Goal: Information Seeking & Learning: Learn about a topic

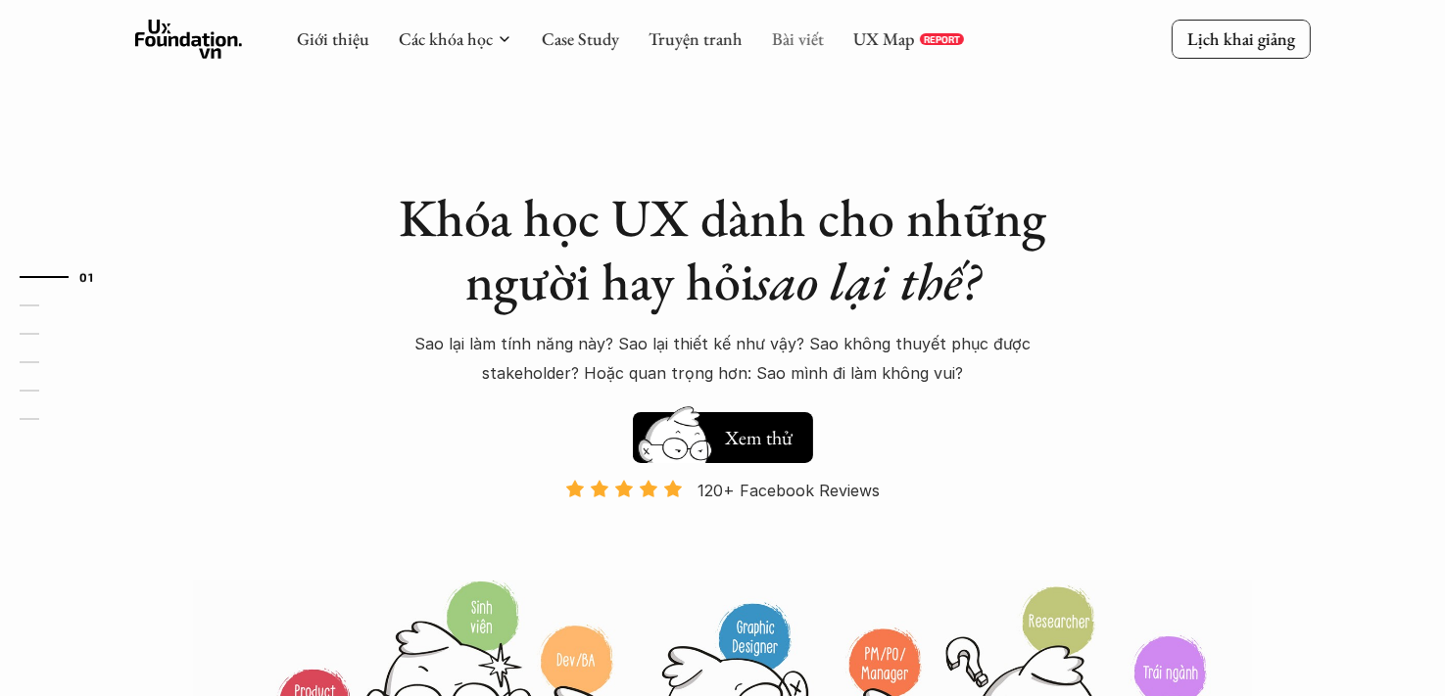
click at [800, 39] on link "Bài viết" at bounding box center [798, 38] width 52 height 23
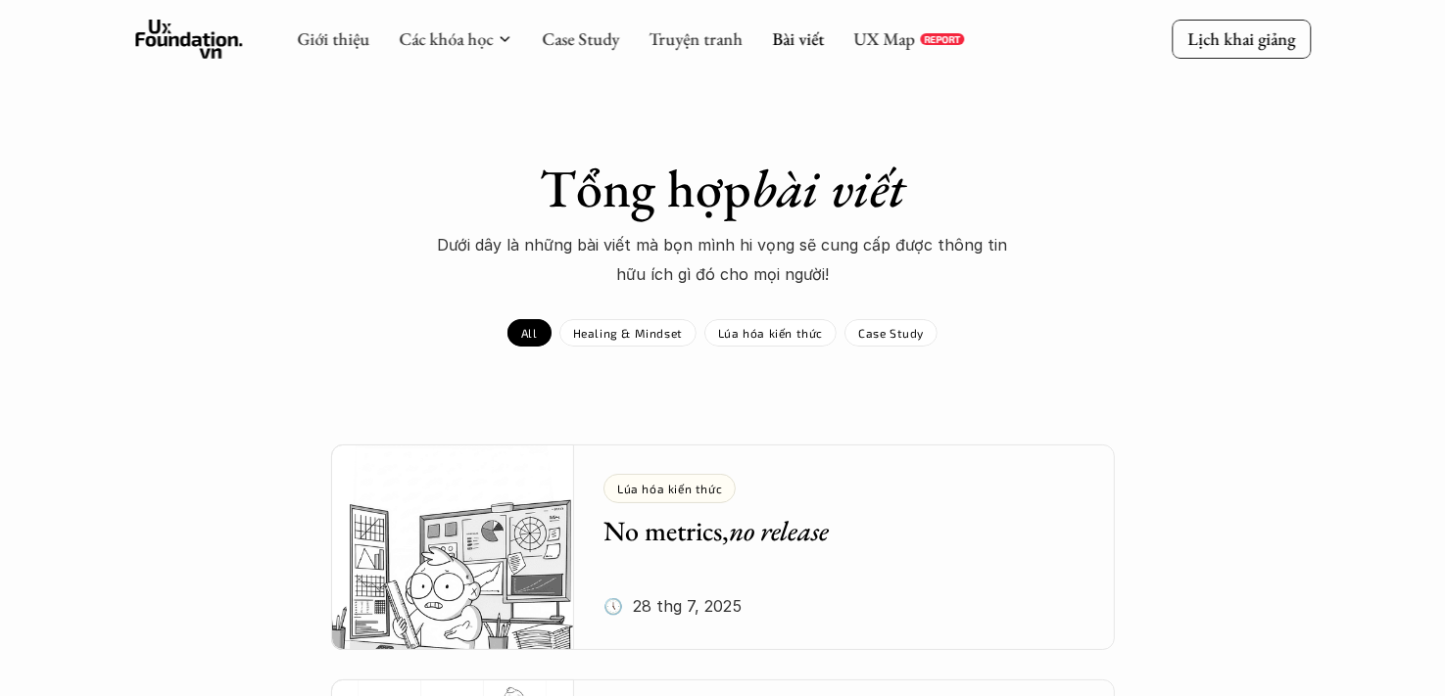
click at [899, 37] on link "UX Map" at bounding box center [884, 38] width 62 height 23
click at [804, 34] on link "Bài viết" at bounding box center [798, 38] width 52 height 23
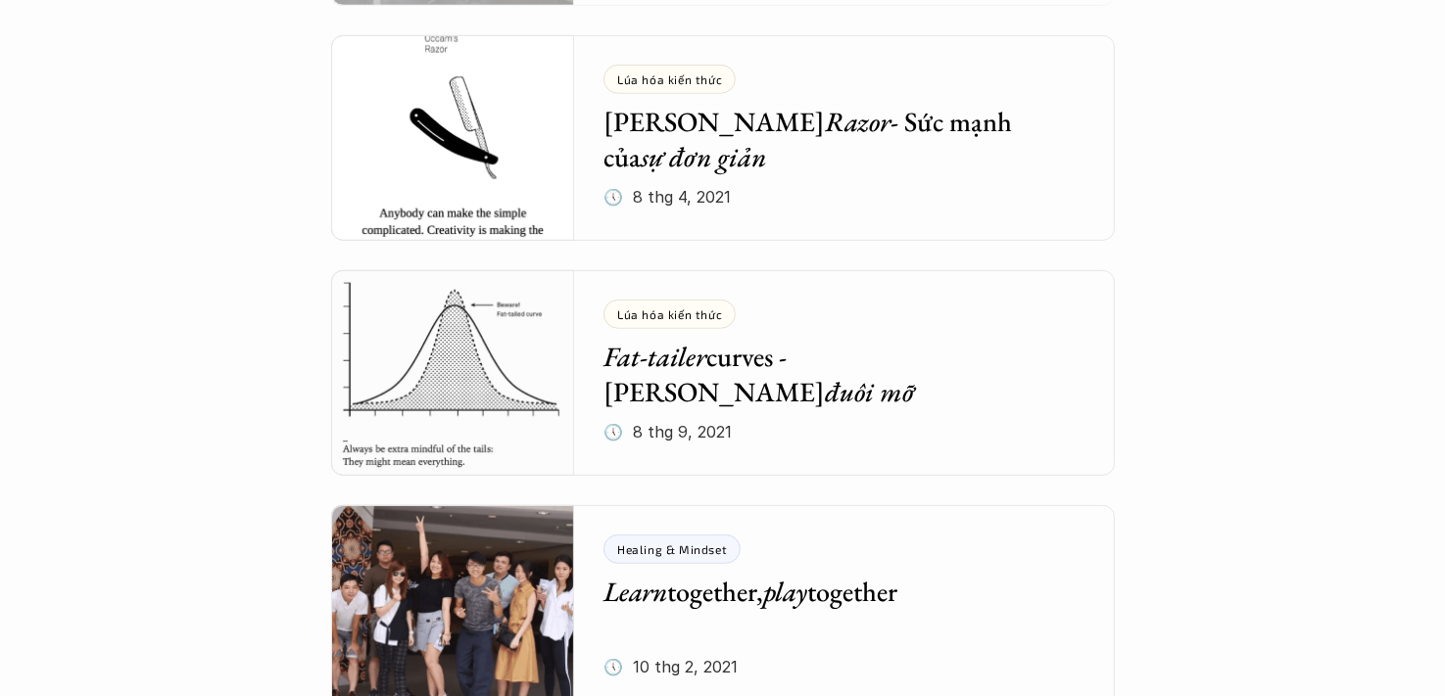
scroll to position [8144, 0]
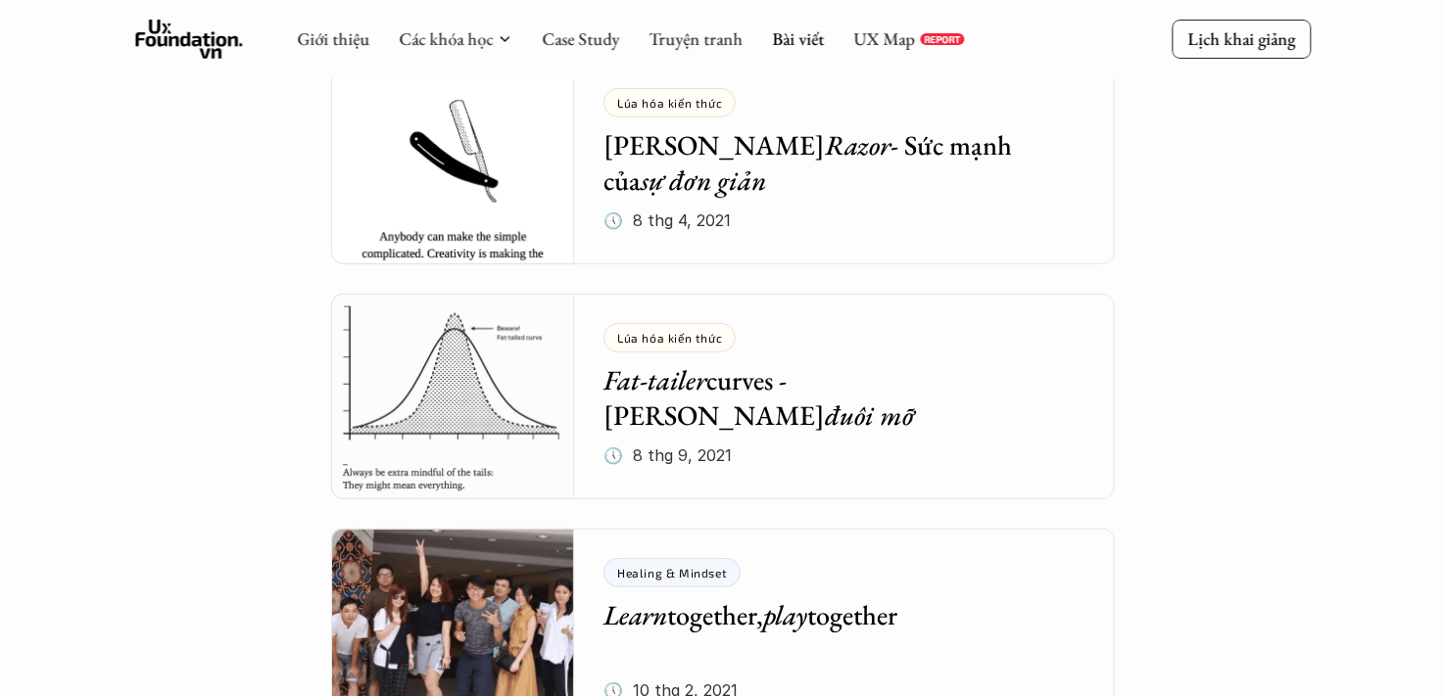
click at [852, 388] on h5 "Fat-tailer curves - Đường cong đuôi mỡ" at bounding box center [829, 398] width 453 height 72
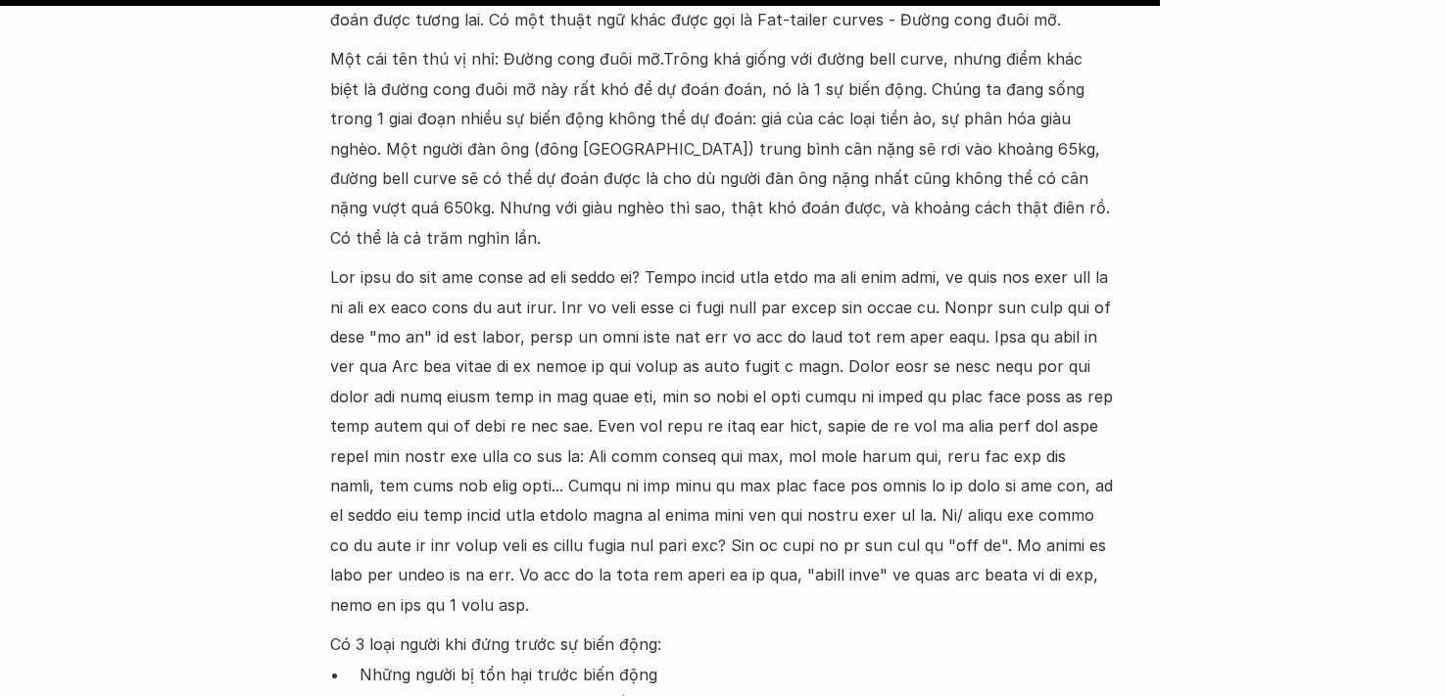
scroll to position [2253, 0]
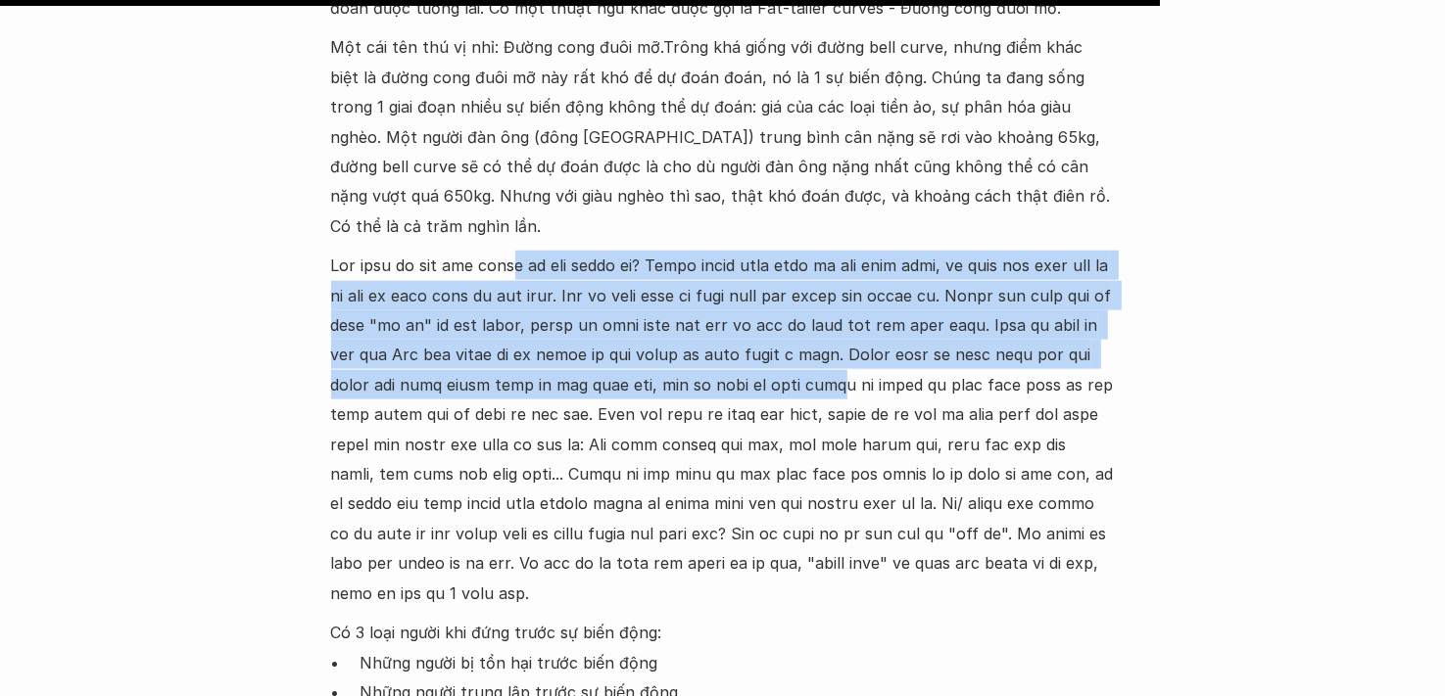
drag, startPoint x: 625, startPoint y: 205, endPoint x: 957, endPoint y: 331, distance: 355.3
click at [957, 331] on p at bounding box center [723, 430] width 784 height 358
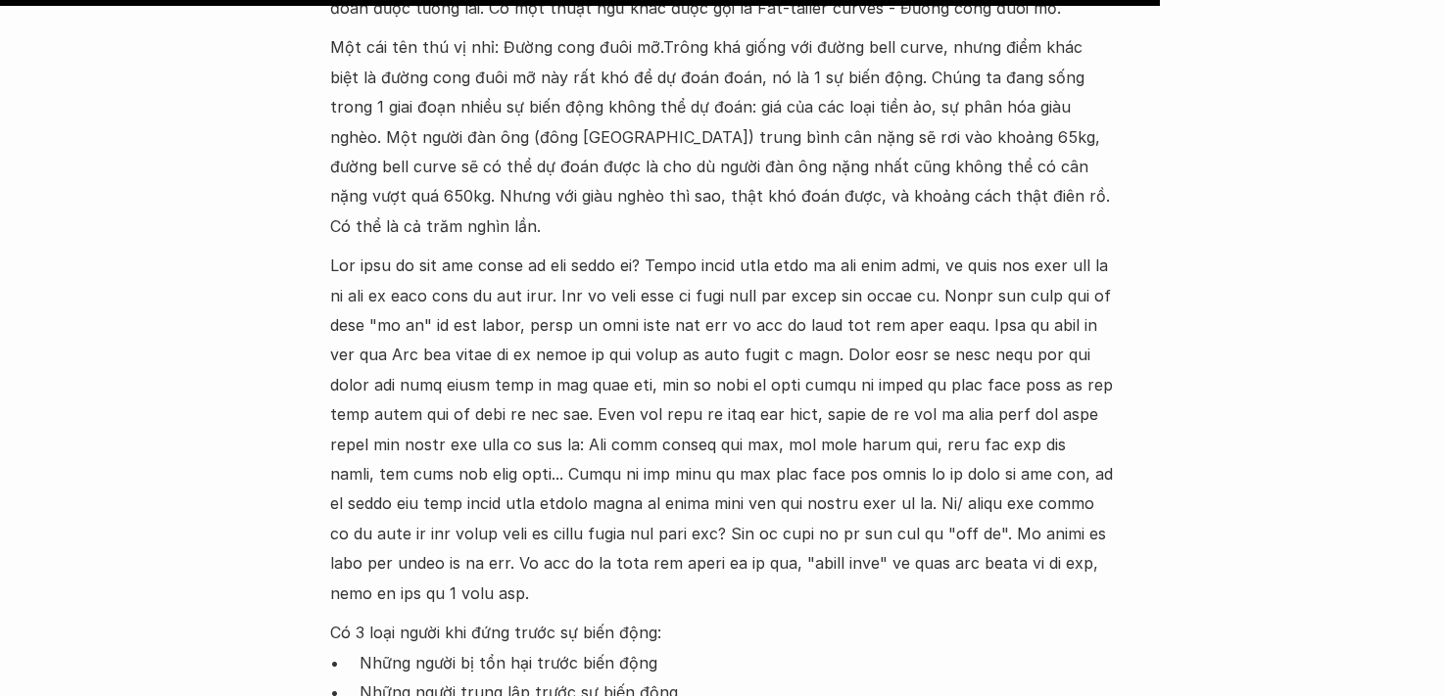
click at [967, 648] on p "Những người bị tổn hại trước biến động" at bounding box center [737, 662] width 754 height 29
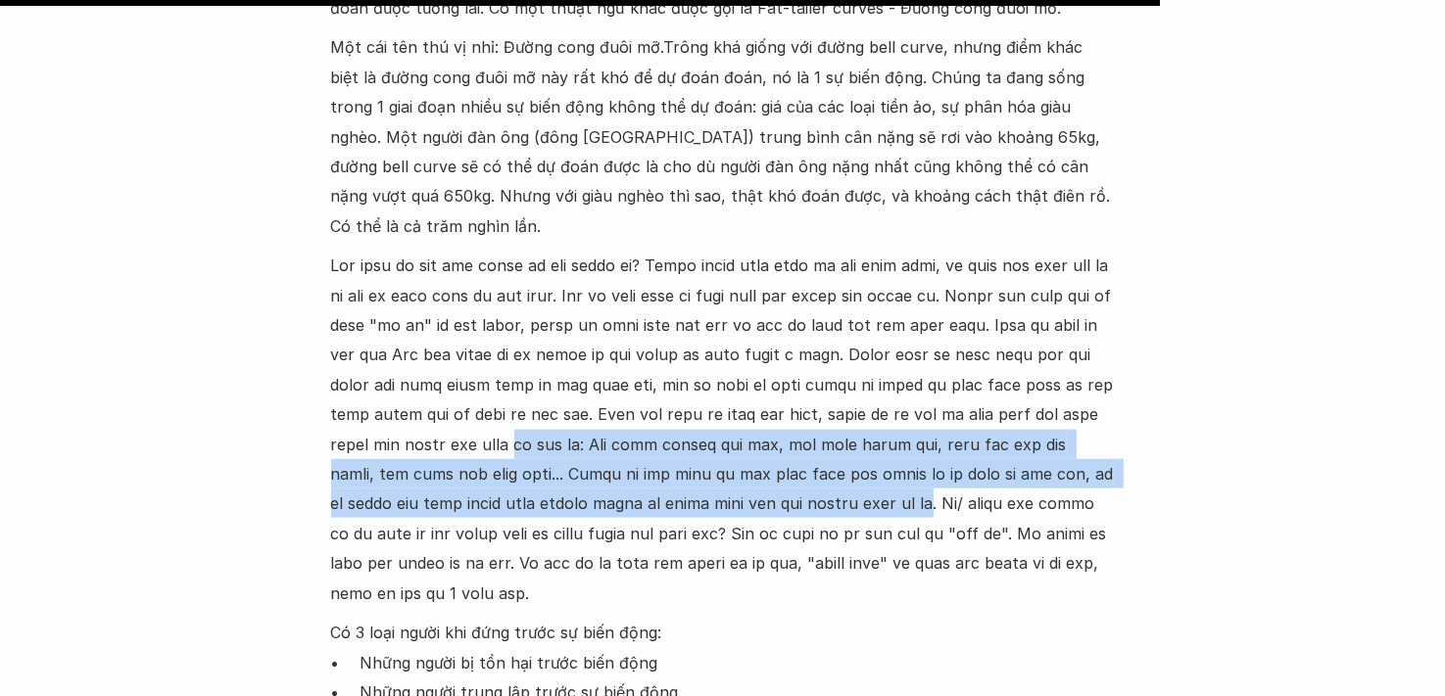
drag, startPoint x: 666, startPoint y: 382, endPoint x: 1109, endPoint y: 448, distance: 447.6
click at [1109, 448] on p at bounding box center [723, 430] width 784 height 358
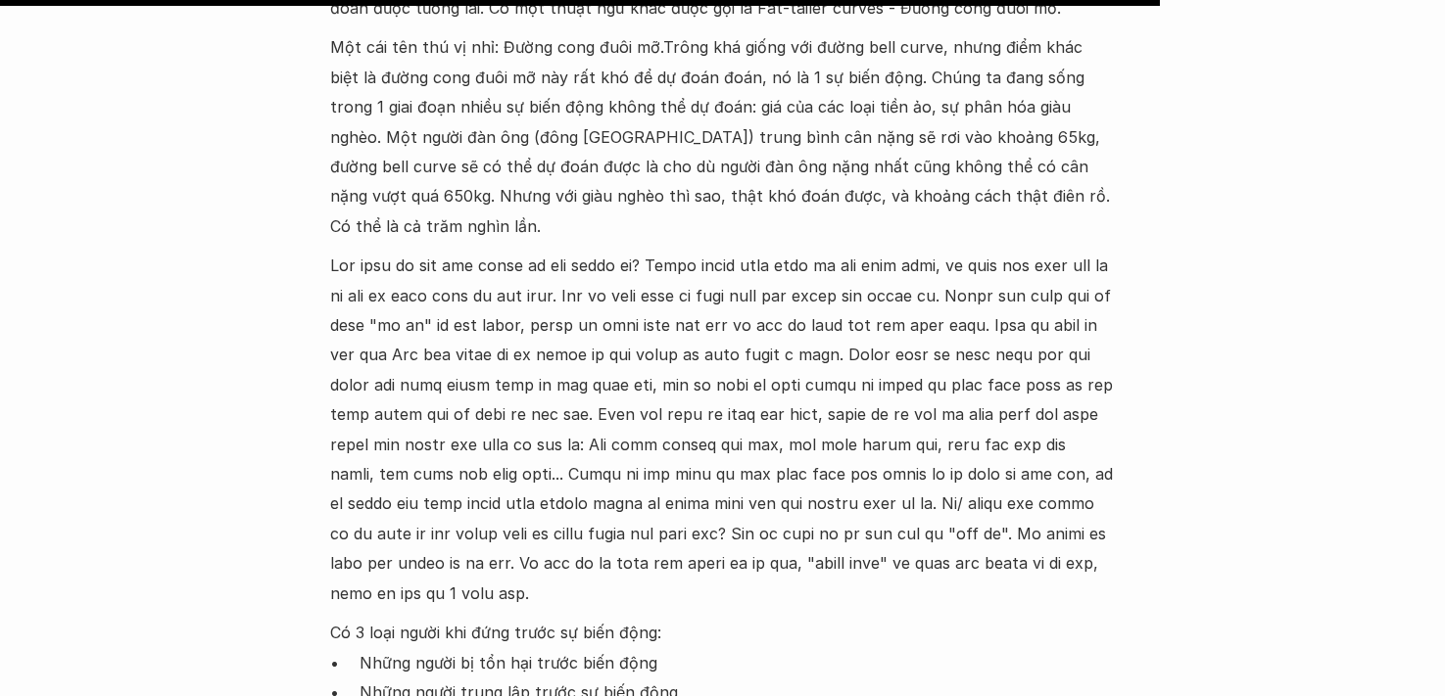
click at [967, 678] on p "Những người trung lập trước sự biến động" at bounding box center [737, 692] width 754 height 29
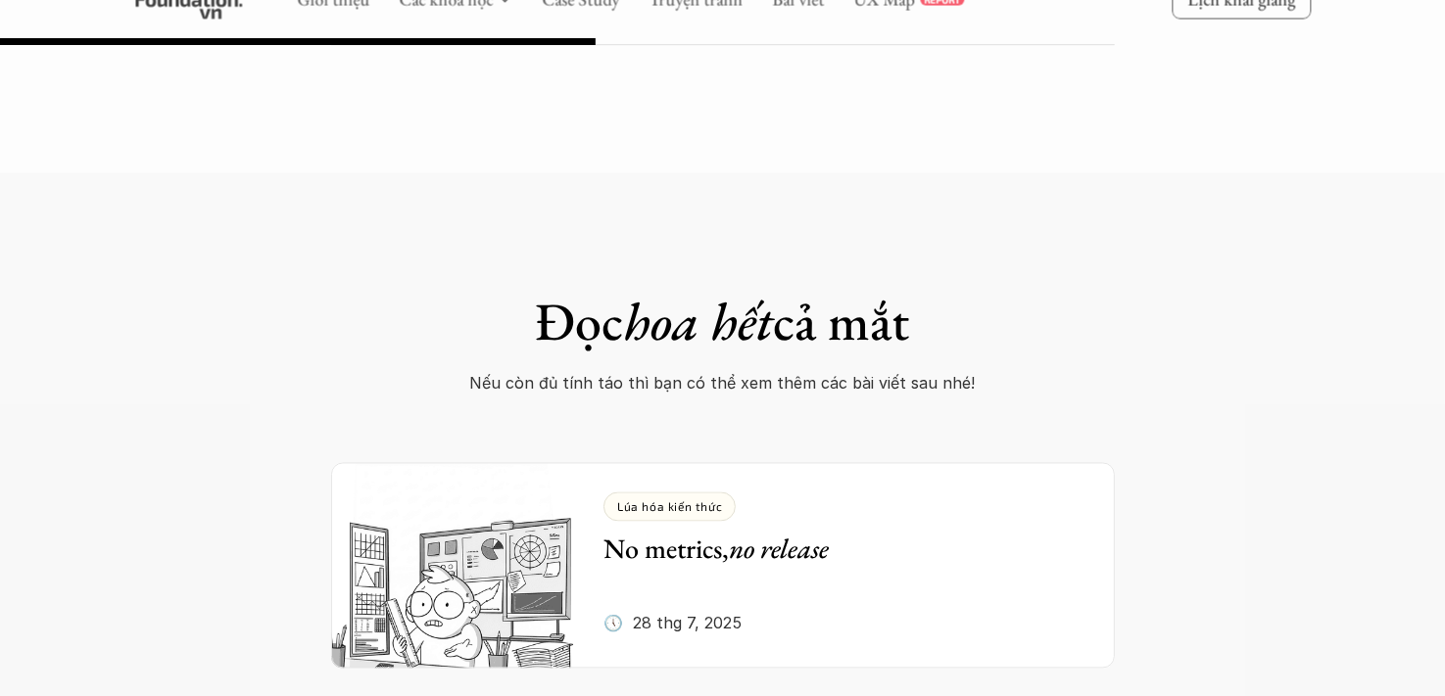
scroll to position [483, 0]
